Goal: Task Accomplishment & Management: Manage account settings

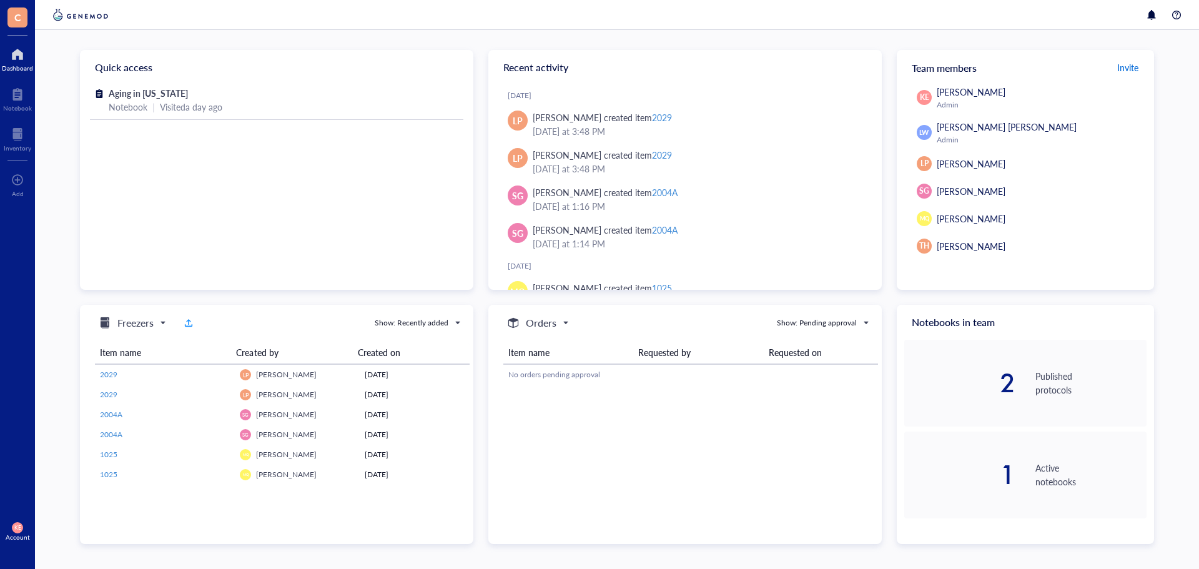
click at [1132, 68] on span "Invite" at bounding box center [1127, 67] width 21 height 12
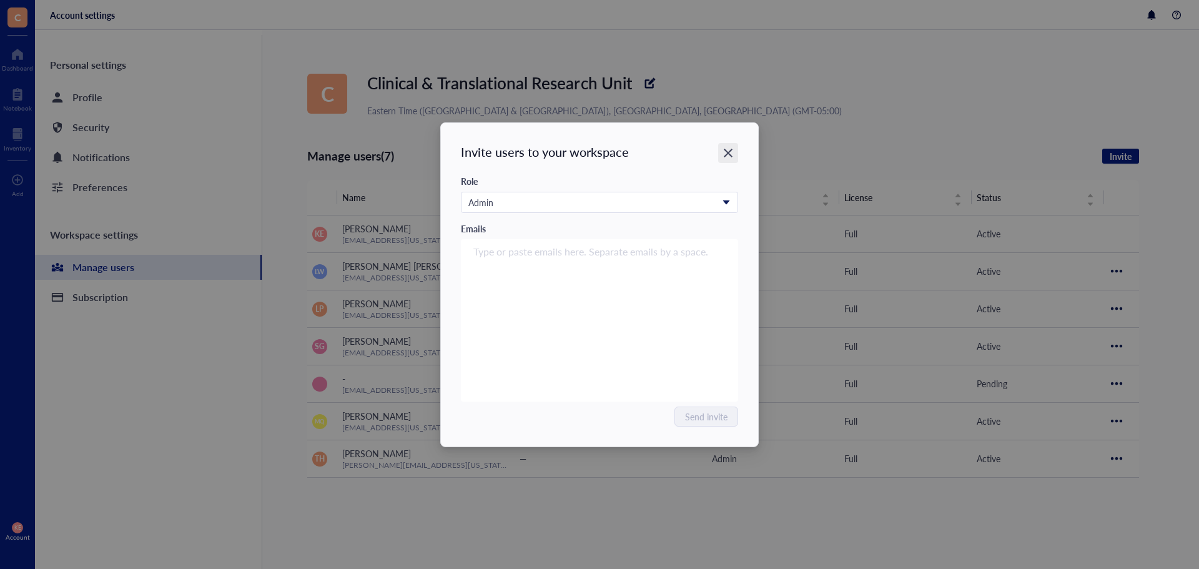
click at [723, 152] on icon "Close" at bounding box center [729, 153] width 12 height 12
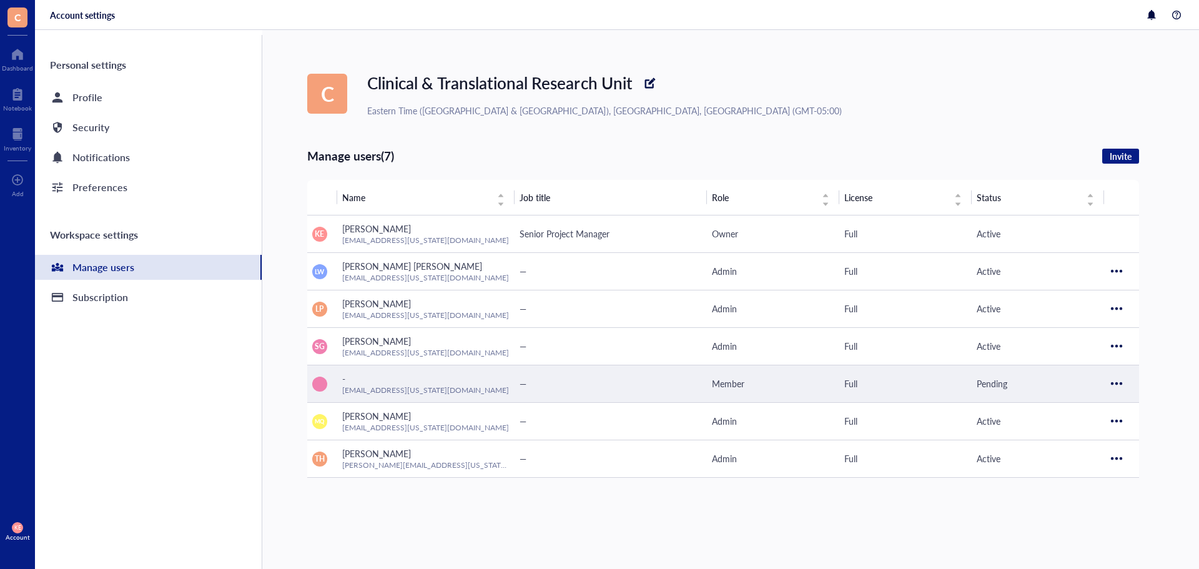
click at [1120, 384] on div at bounding box center [1117, 384] width 20 height 20
click at [1132, 408] on span "Resend invitation" at bounding box center [1154, 405] width 71 height 14
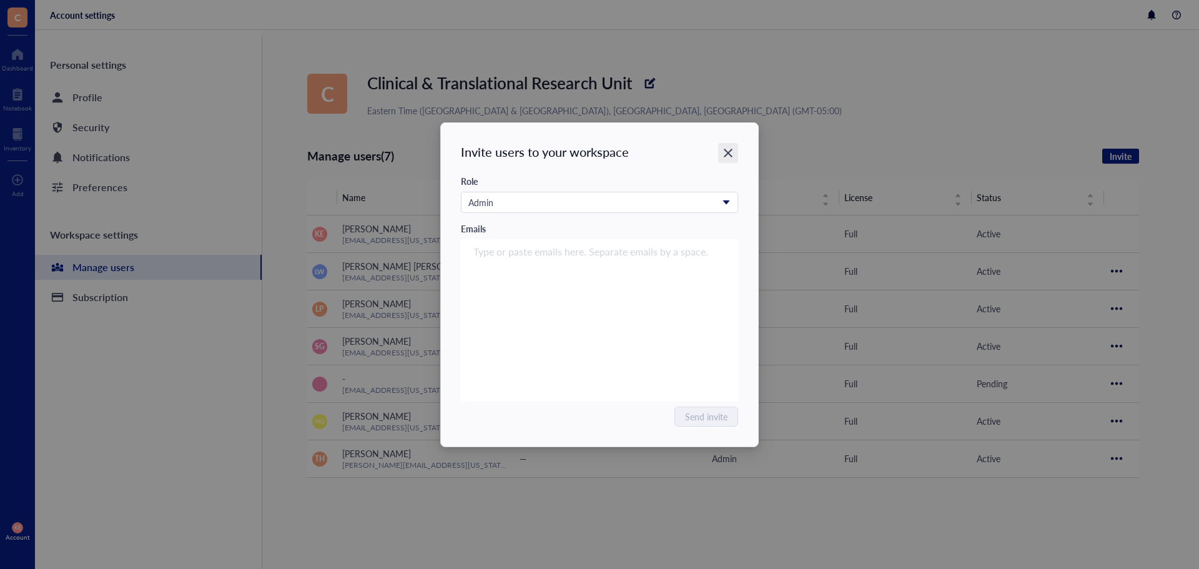
click at [733, 151] on icon "Close" at bounding box center [729, 153] width 12 height 12
